Goal: Information Seeking & Learning: Learn about a topic

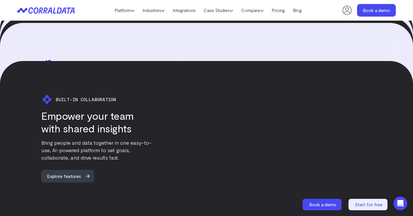
scroll to position [1114, 0]
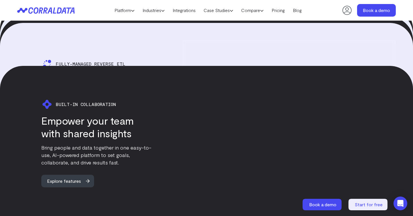
click at [188, 16] on header "Platform AI Reporting Use AI to effortlessly answer any business questions from…" at bounding box center [206, 10] width 378 height 21
click at [188, 12] on link "Integrations" at bounding box center [184, 10] width 31 height 9
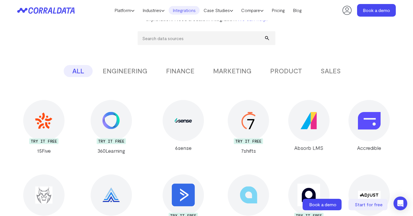
scroll to position [101, 0]
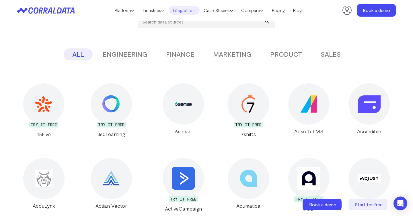
click at [228, 53] on button "MARKETING" at bounding box center [232, 54] width 56 height 12
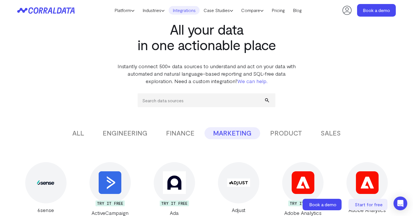
scroll to position [0, 0]
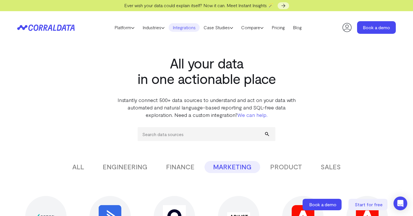
click at [286, 167] on button "PRODUCT" at bounding box center [285, 167] width 49 height 12
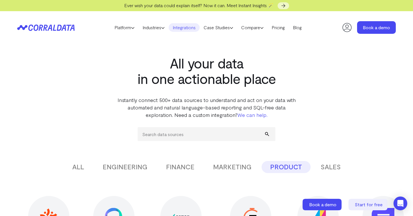
click at [324, 166] on button "SALES" at bounding box center [330, 167] width 37 height 12
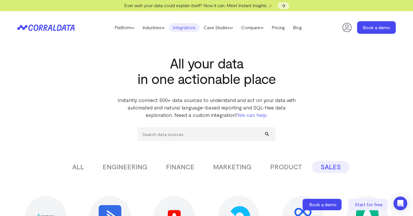
click at [128, 172] on button "ENGINEERING" at bounding box center [125, 167] width 62 height 12
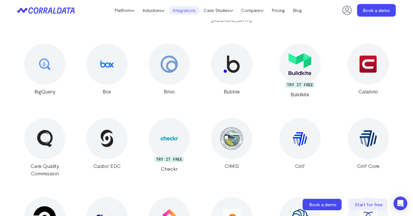
scroll to position [795, 0]
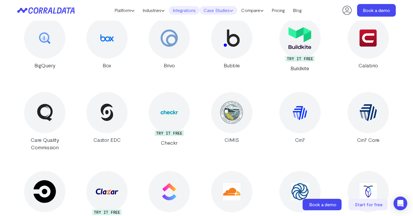
click at [214, 11] on link "Case Studies" at bounding box center [218, 10] width 38 height 9
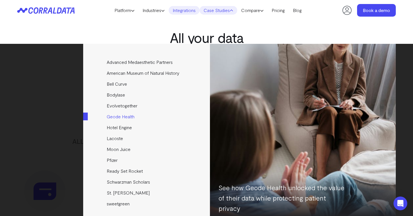
scroll to position [11, 0]
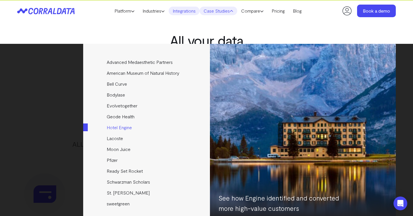
click at [124, 128] on link "Hotel Engine" at bounding box center [147, 127] width 128 height 11
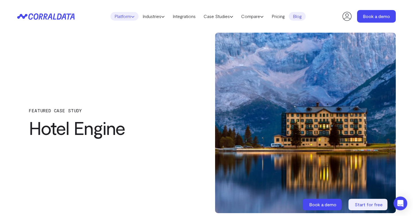
click at [118, 16] on link "Platform" at bounding box center [124, 16] width 28 height 9
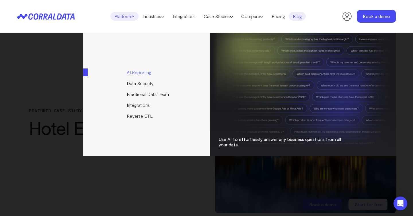
click at [138, 70] on link "AI Reporting" at bounding box center [147, 72] width 128 height 11
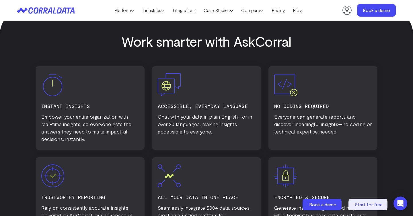
scroll to position [299, 0]
